Goal: Transaction & Acquisition: Download file/media

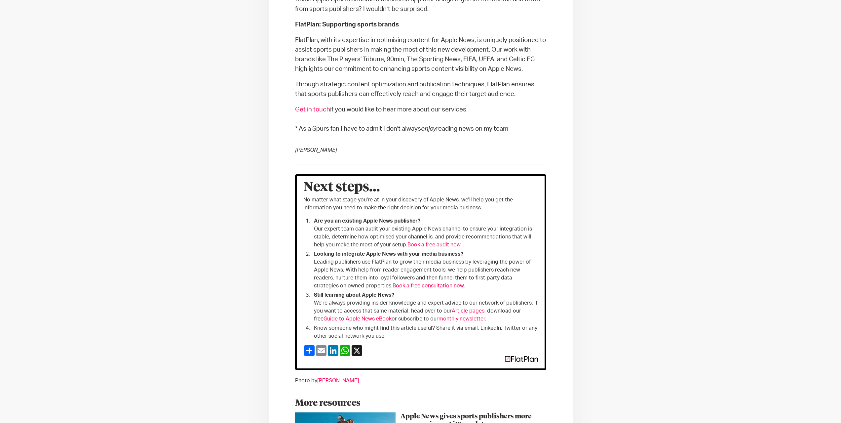
scroll to position [1324, 0]
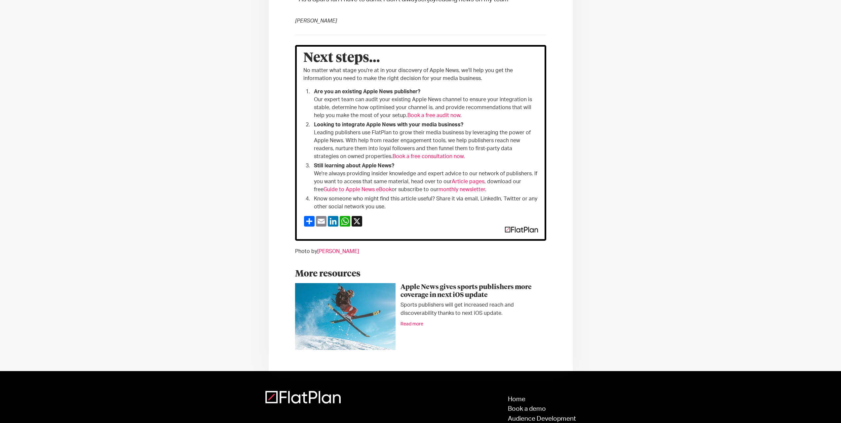
click at [367, 190] on link "Guide to Apple News eBook" at bounding box center [358, 189] width 68 height 5
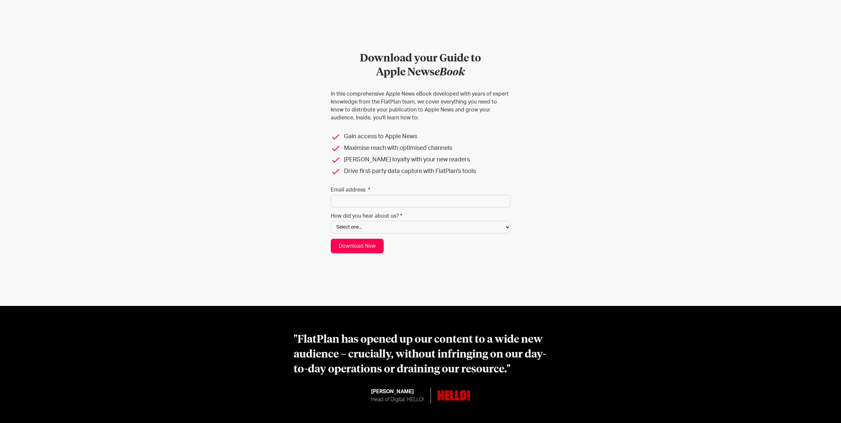
scroll to position [298, 0]
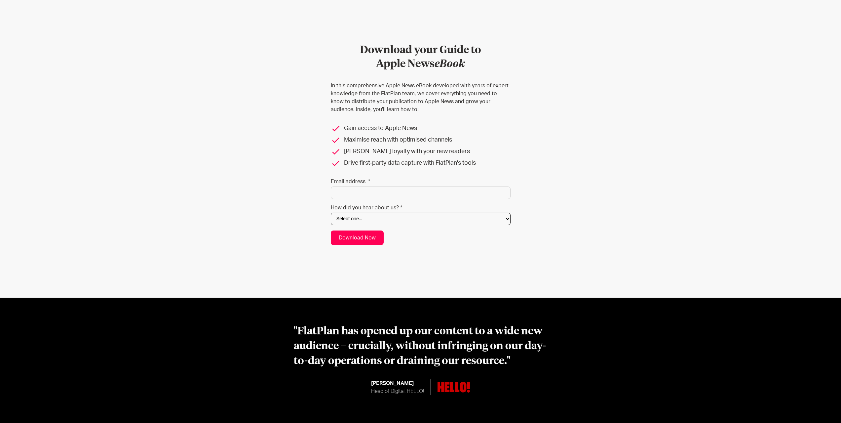
click at [357, 218] on select "Select one... Search engine (Google, DuckDuckGo etc) Apple website Google Ad Li…" at bounding box center [421, 219] width 180 height 13
select select "Other"
click at [331, 213] on select "Select one... Search engine (Google, DuckDuckGo etc) Apple website Google Ad Li…" at bounding box center [421, 219] width 180 height 13
click at [357, 184] on label "Email address *" at bounding box center [421, 181] width 180 height 7
click at [357, 186] on input "Email address *" at bounding box center [421, 192] width 180 height 13
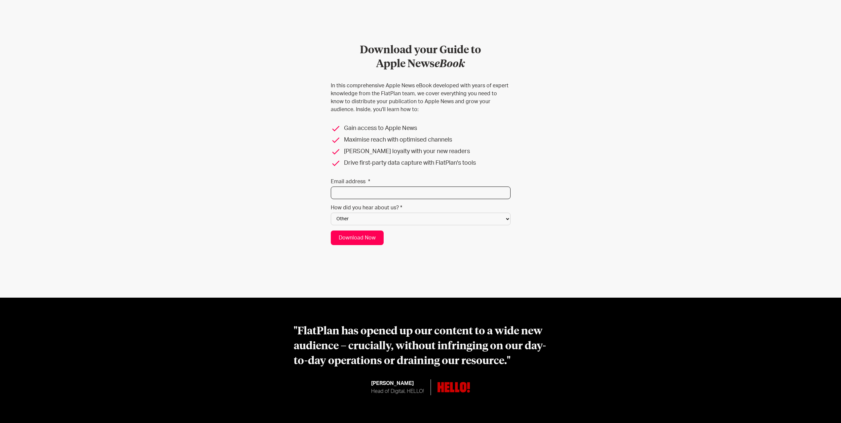
click at [363, 189] on input "Email address *" at bounding box center [421, 192] width 180 height 13
type input "laurarosemur@gmail.com"
drag, startPoint x: 375, startPoint y: 226, endPoint x: 371, endPoint y: 233, distance: 8.1
click at [374, 228] on form "Download your Guide to ‍ Apple News eBook In this comprehensive Apple News eBoo…" at bounding box center [421, 144] width 180 height 201
click at [371, 235] on input "Download Now" at bounding box center [357, 237] width 53 height 15
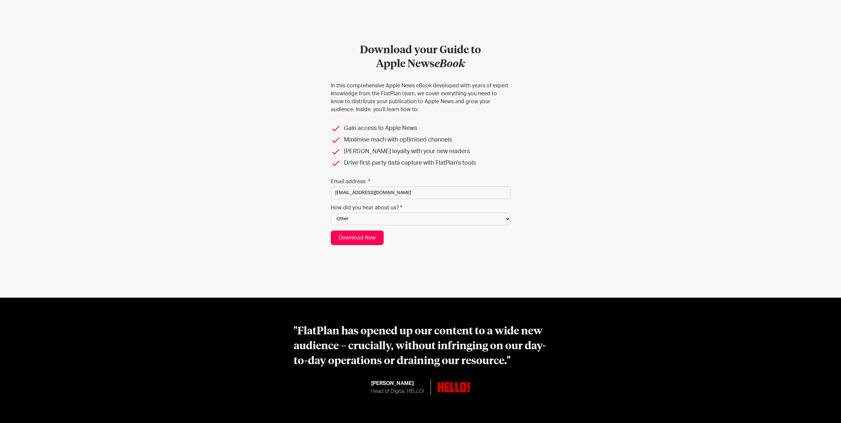
type input "Please wait..."
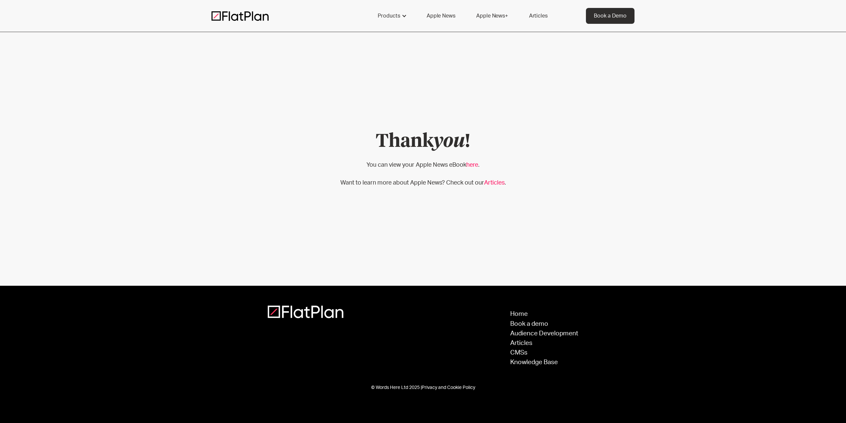
click at [468, 164] on link "here" at bounding box center [472, 165] width 12 height 6
click at [237, 20] on img at bounding box center [240, 16] width 57 height 10
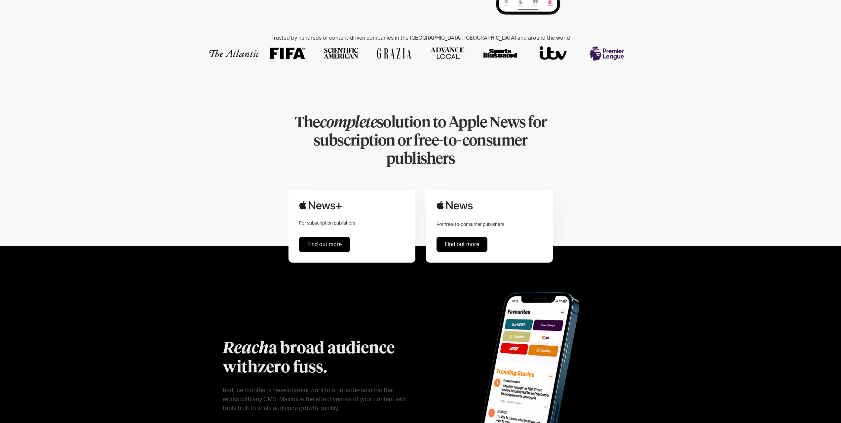
scroll to position [264, 0]
